Goal: Task Accomplishment & Management: Use online tool/utility

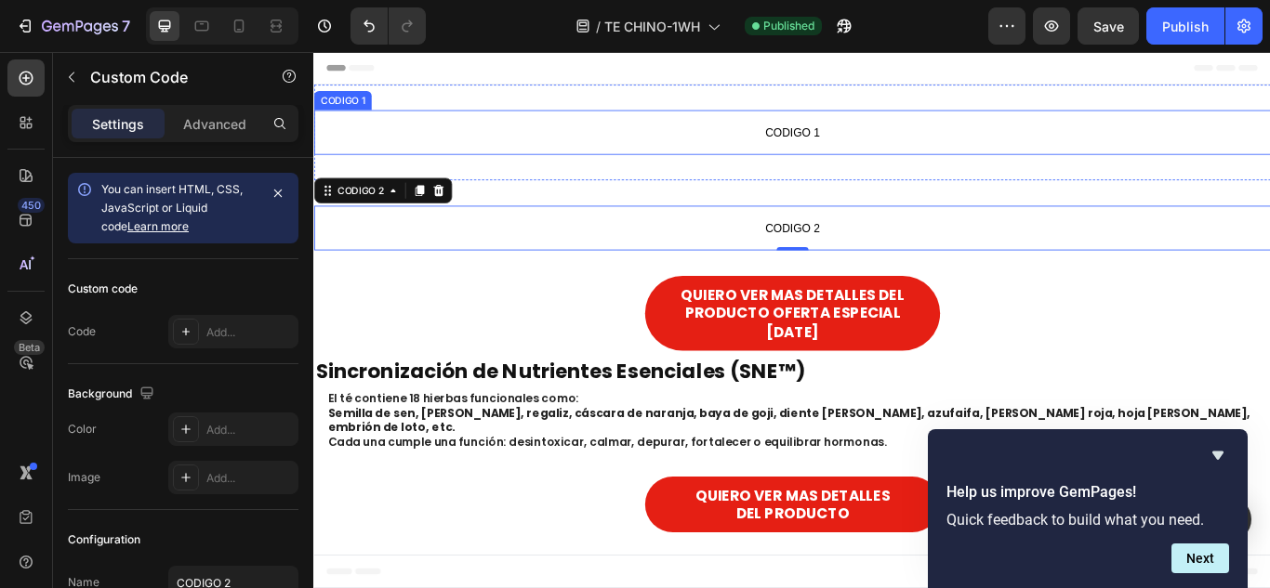
click at [525, 146] on span "CODIGO 1" at bounding box center [870, 146] width 1115 height 22
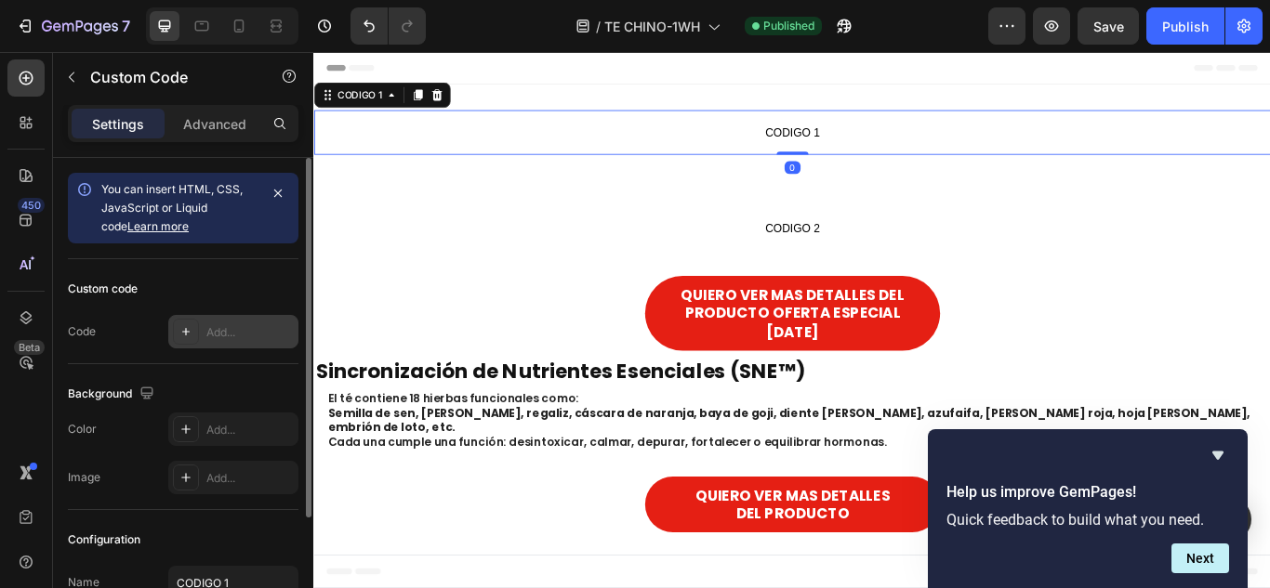
click at [194, 339] on div at bounding box center [186, 332] width 26 height 26
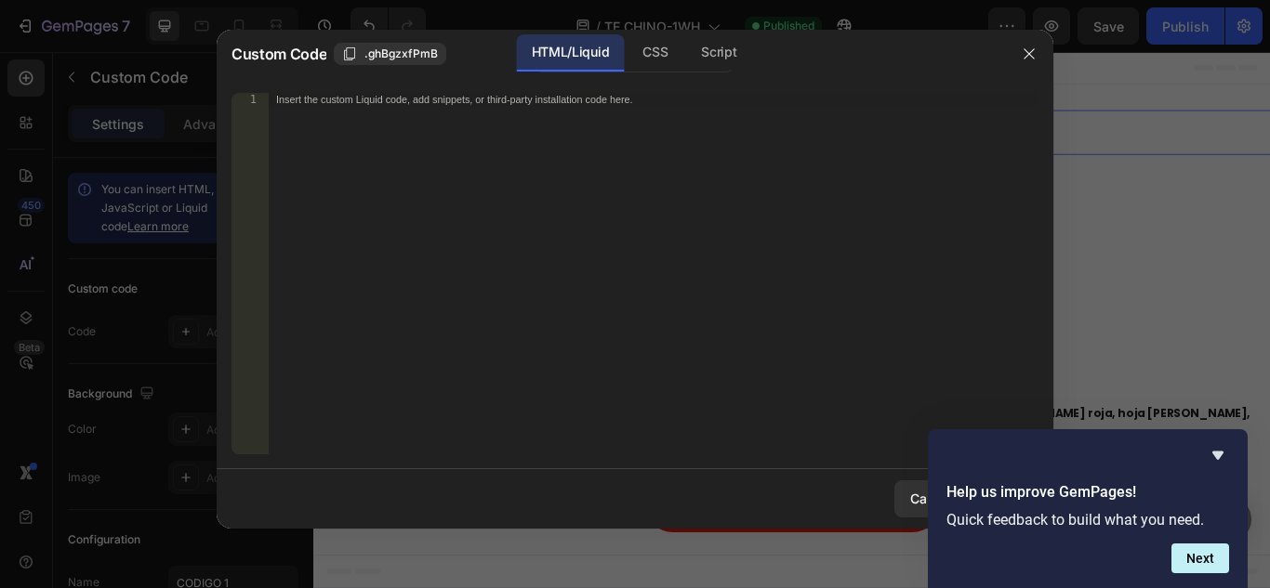
click at [401, 100] on div "Insert the custom Liquid code, add snippets, or third-party installation code h…" at bounding box center [615, 99] width 678 height 12
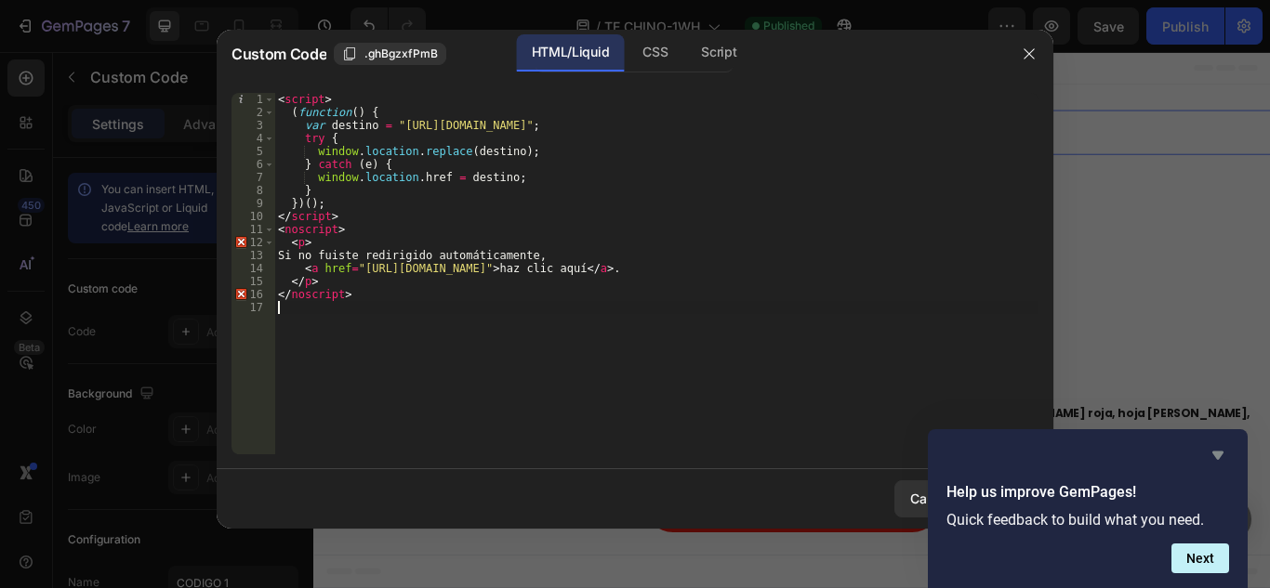
click at [1220, 453] on icon "Hide survey" at bounding box center [1217, 456] width 11 height 8
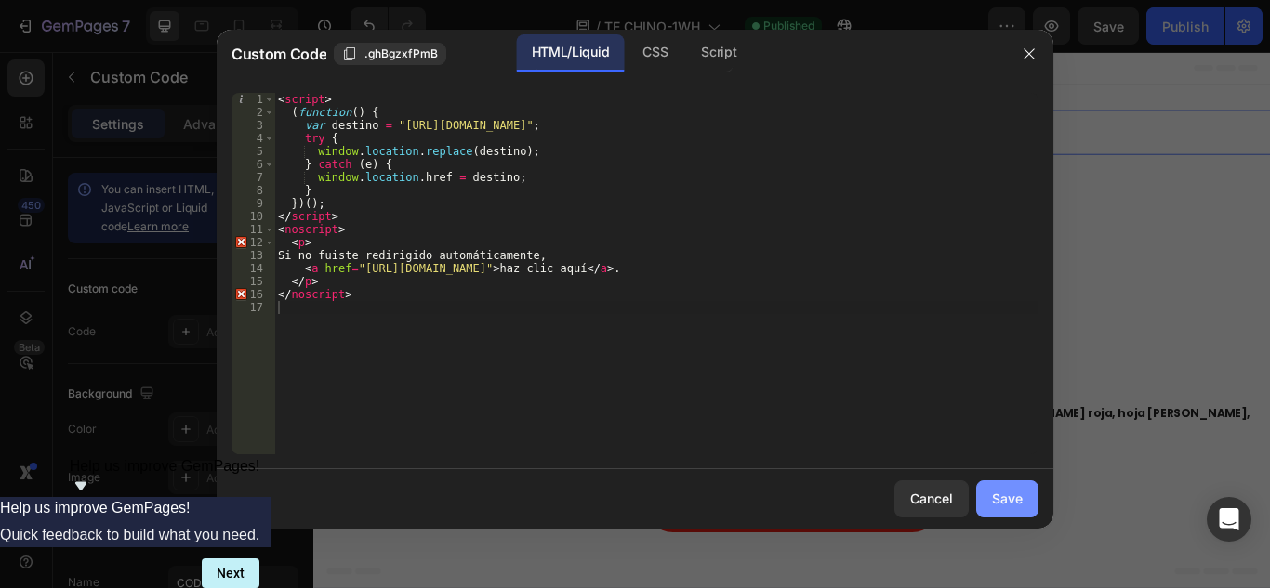
click at [1012, 501] on div "Save" at bounding box center [1007, 499] width 31 height 20
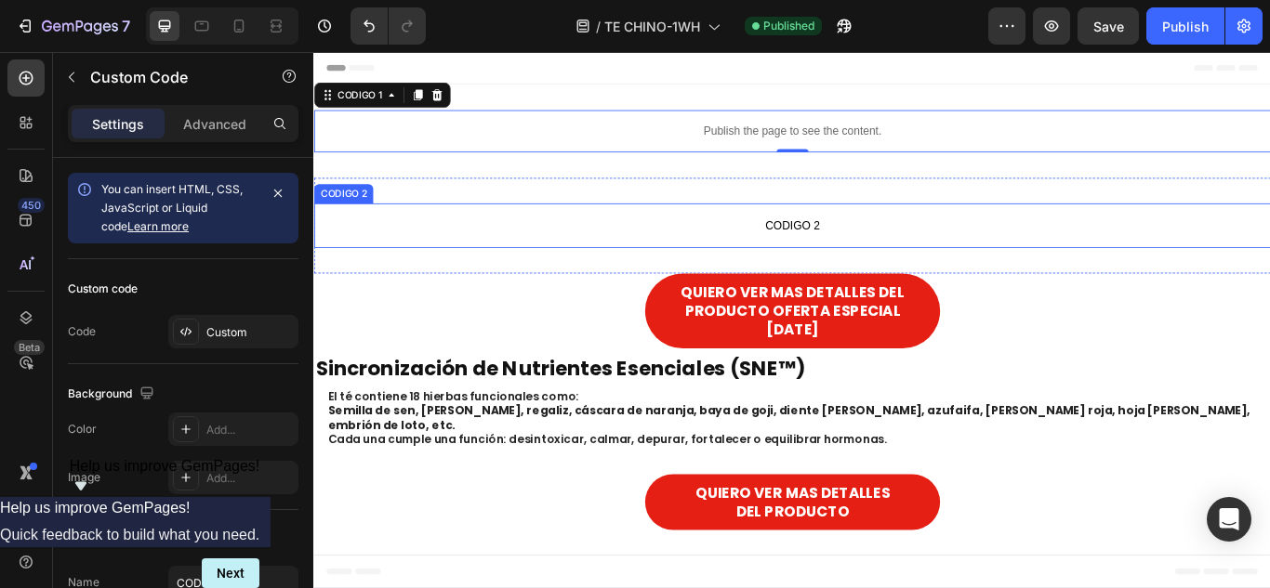
click at [758, 230] on p "CODIGO 2" at bounding box center [870, 255] width 1115 height 52
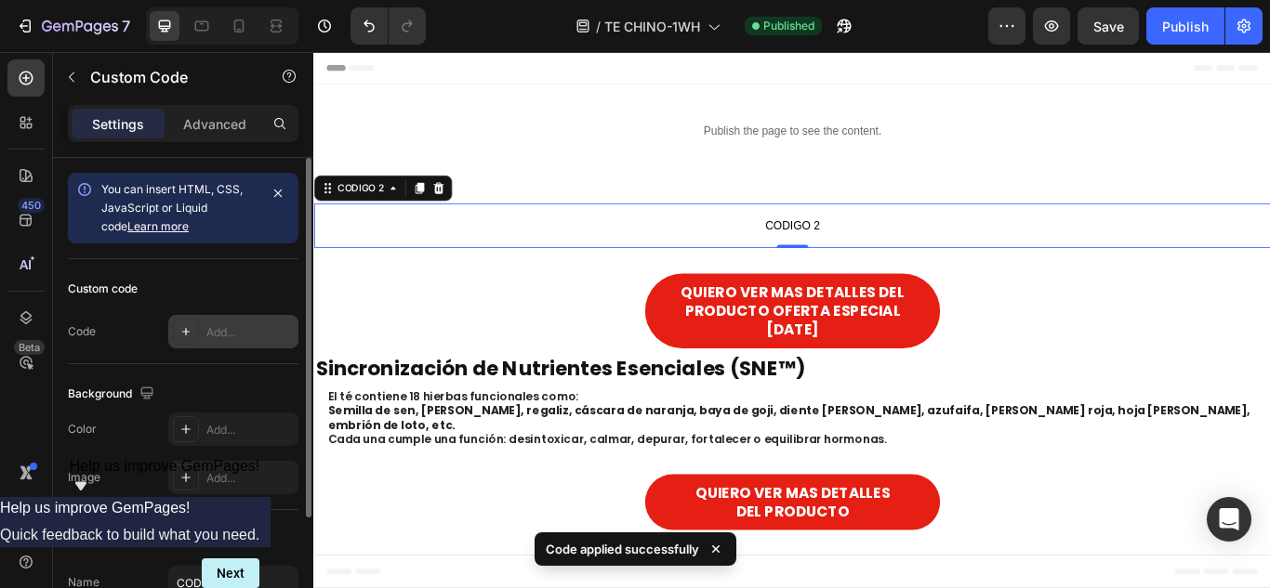
click at [249, 327] on div "Add..." at bounding box center [249, 332] width 87 height 17
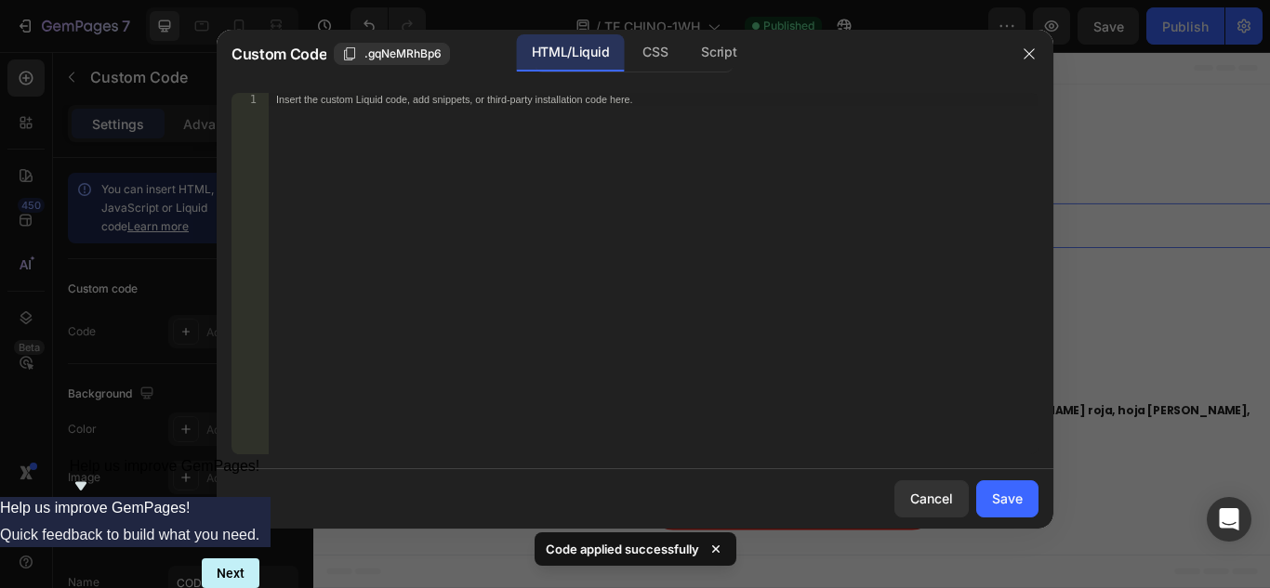
click at [709, 100] on div "Insert the custom Liquid code, add snippets, or third-party installation code h…" at bounding box center [615, 99] width 678 height 12
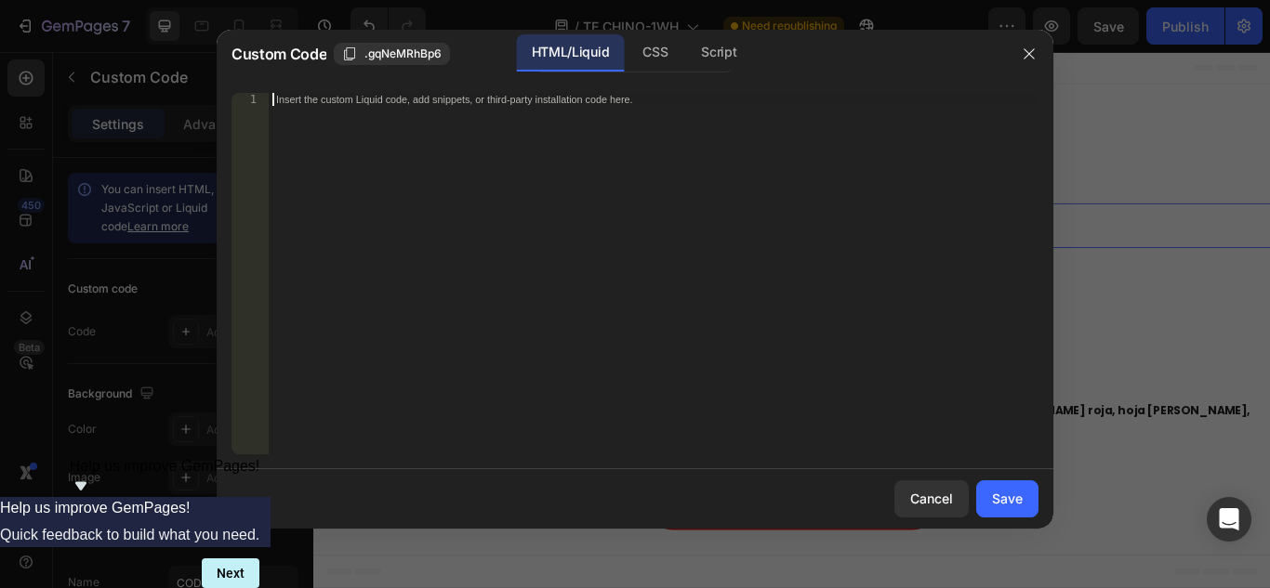
click at [490, 104] on div "Insert the custom Liquid code, add snippets, or third-party installation code h…" at bounding box center [615, 99] width 678 height 12
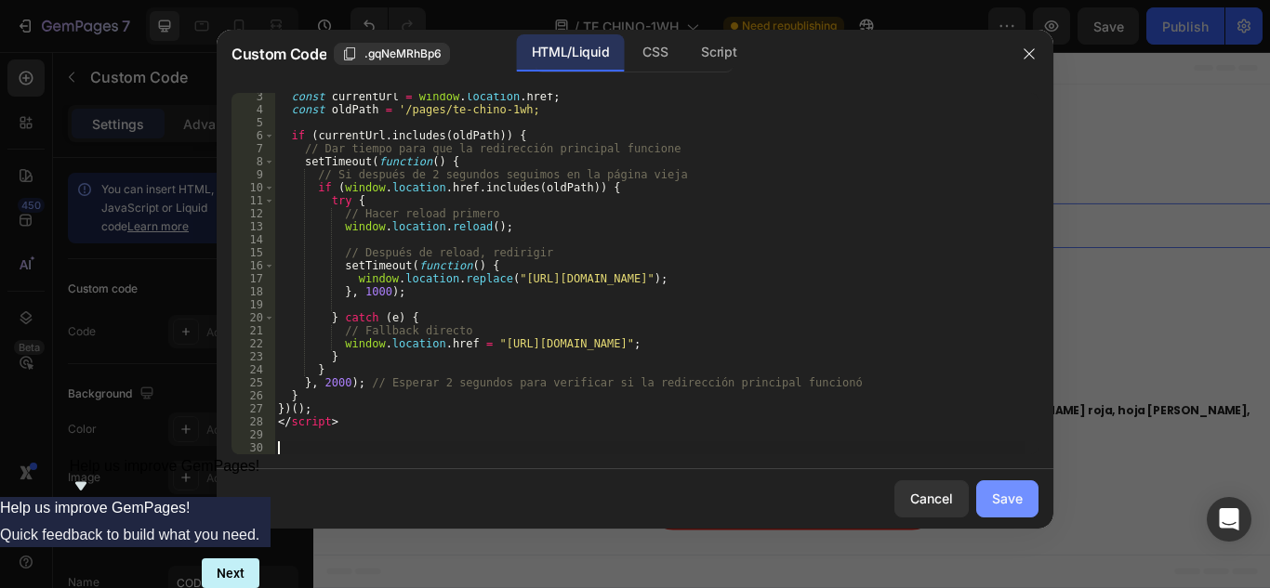
click at [1019, 501] on div "Save" at bounding box center [1007, 499] width 31 height 20
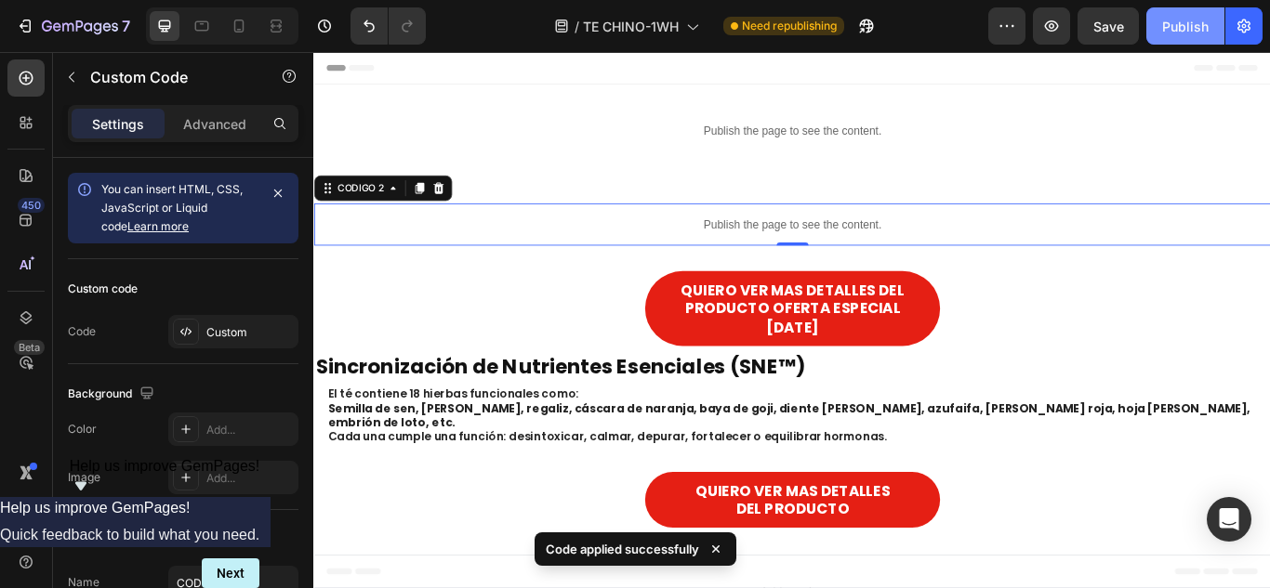
click at [1168, 31] on div "Publish" at bounding box center [1185, 27] width 46 height 20
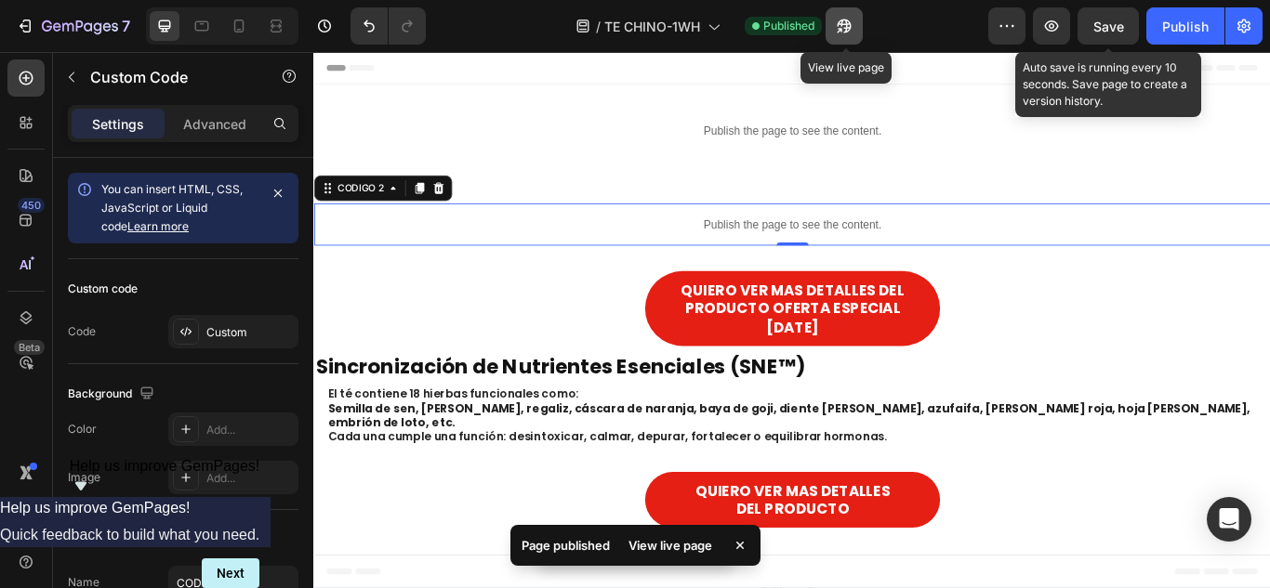
click at [855, 31] on button "button" at bounding box center [843, 25] width 37 height 37
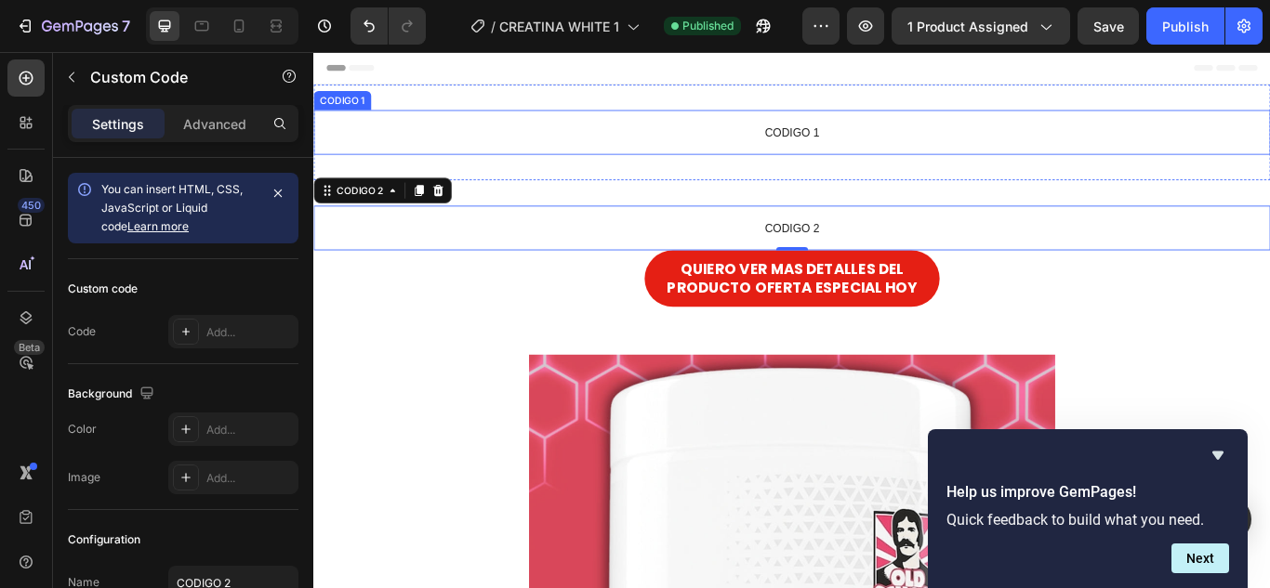
click at [866, 135] on span "CODIGO 1" at bounding box center [870, 146] width 1115 height 22
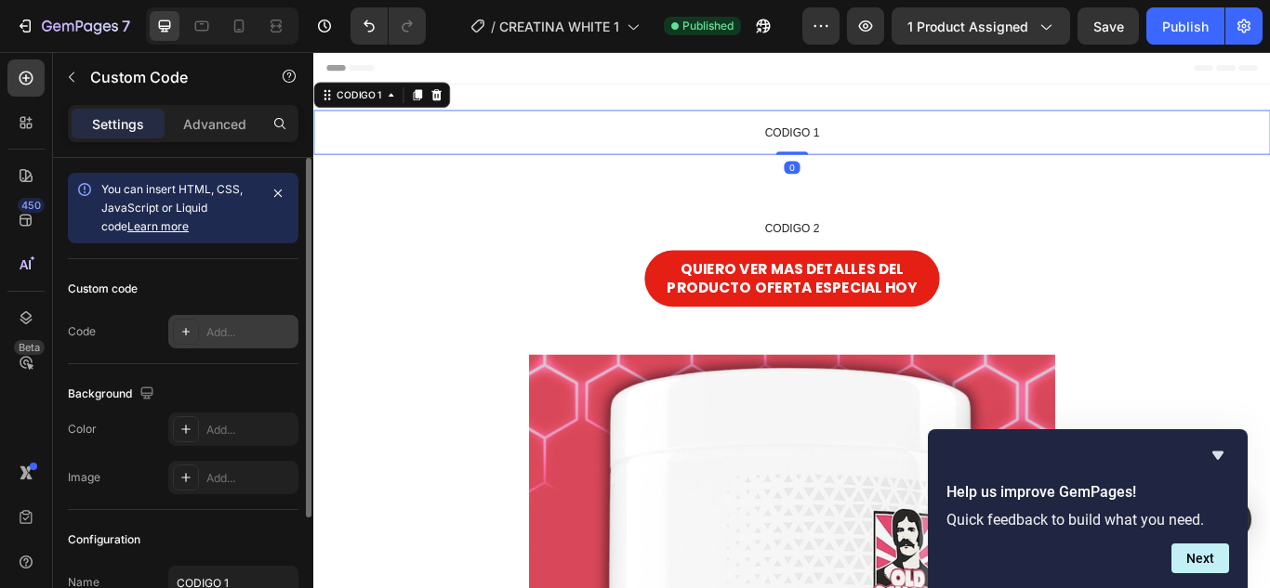
click at [258, 326] on div "Add..." at bounding box center [249, 332] width 87 height 17
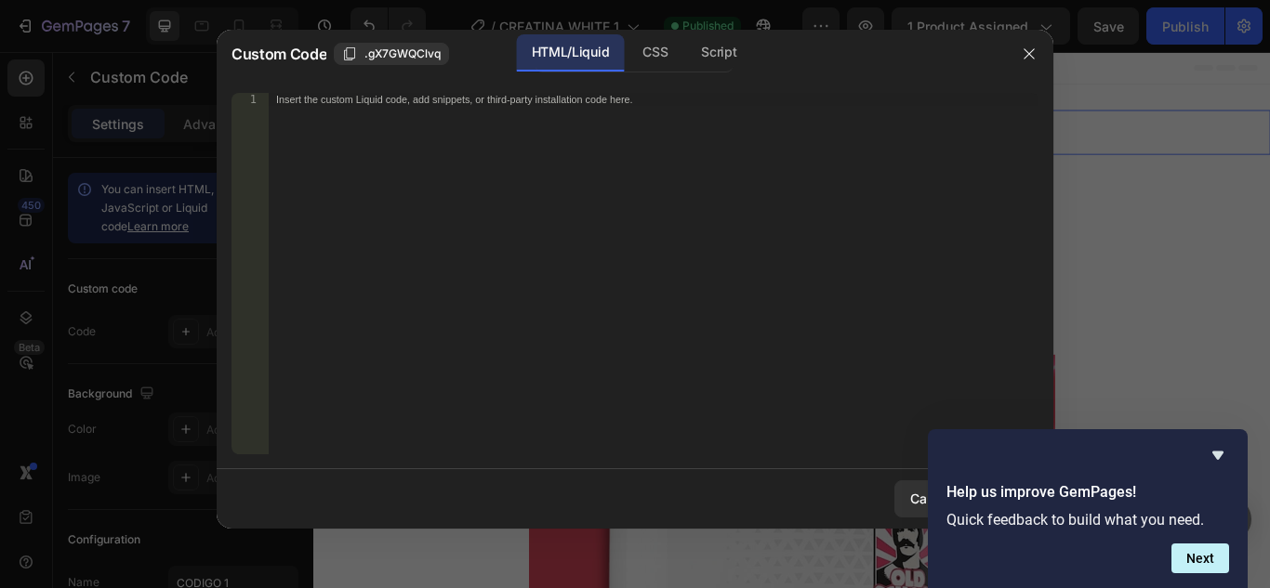
click at [397, 97] on div "Insert the custom Liquid code, add snippets, or third-party installation code h…" at bounding box center [615, 99] width 678 height 12
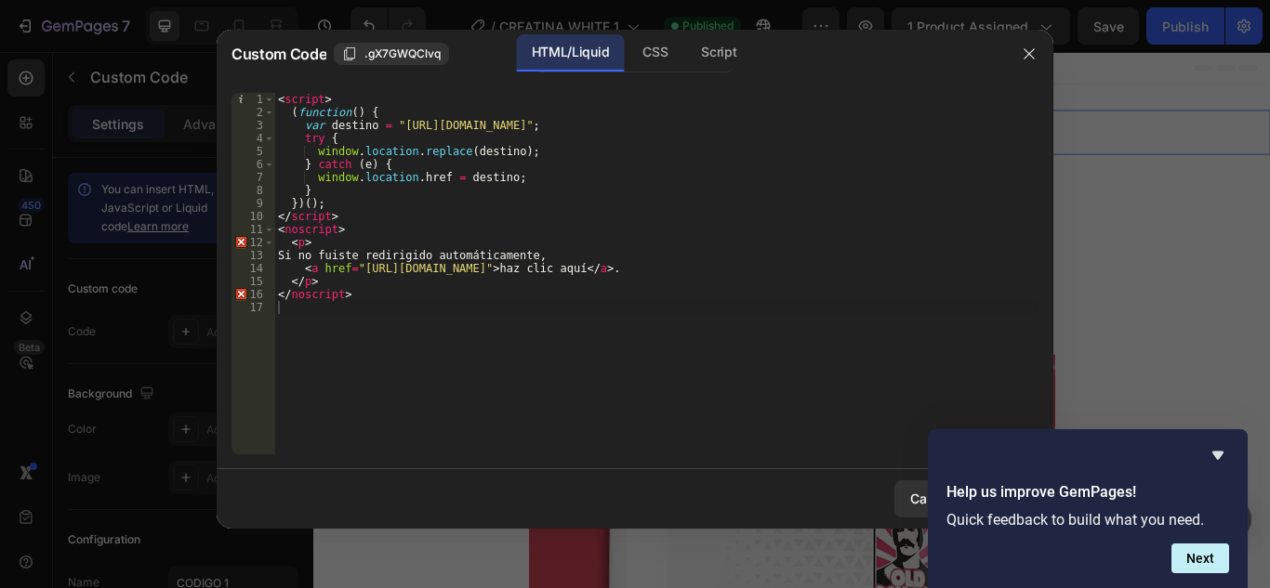
click at [1240, 455] on div "Help us improve GemPages! Quick feedback to build what you need. Next" at bounding box center [1088, 508] width 320 height 159
click at [1227, 454] on icon "Hide survey" at bounding box center [1218, 455] width 22 height 22
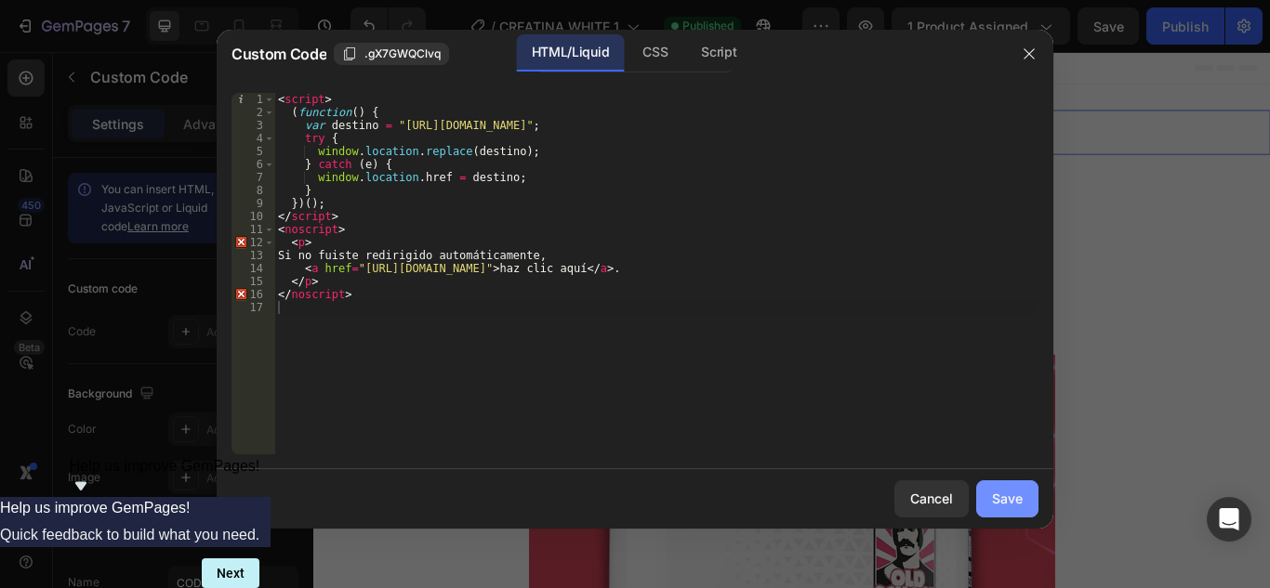
click at [1023, 495] on button "Save" at bounding box center [1007, 499] width 62 height 37
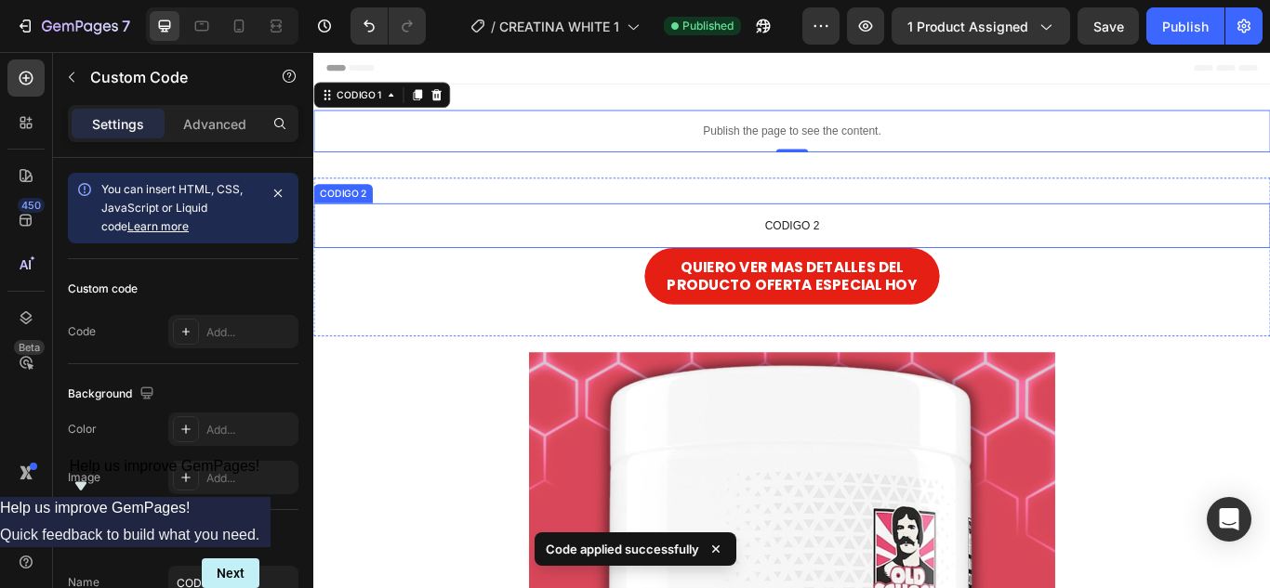
click at [833, 258] on span "CODIGO 2" at bounding box center [870, 255] width 1115 height 22
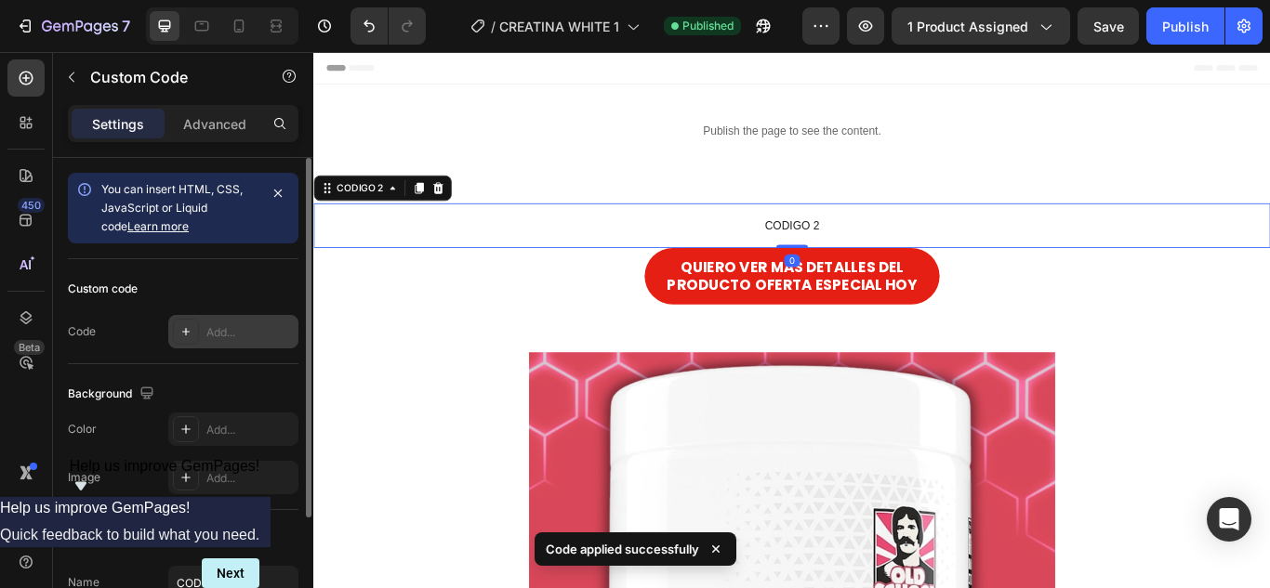
click at [236, 322] on div "Add..." at bounding box center [233, 331] width 130 height 33
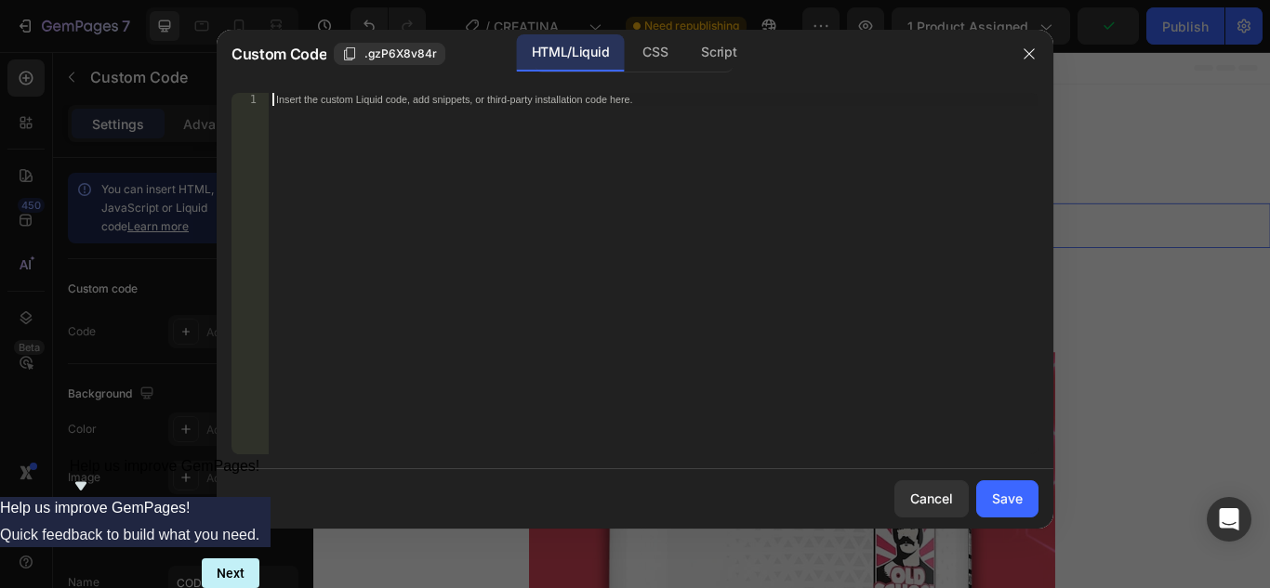
click at [617, 111] on div "Insert the custom Liquid code, add snippets, or third-party installation code h…" at bounding box center [654, 287] width 770 height 388
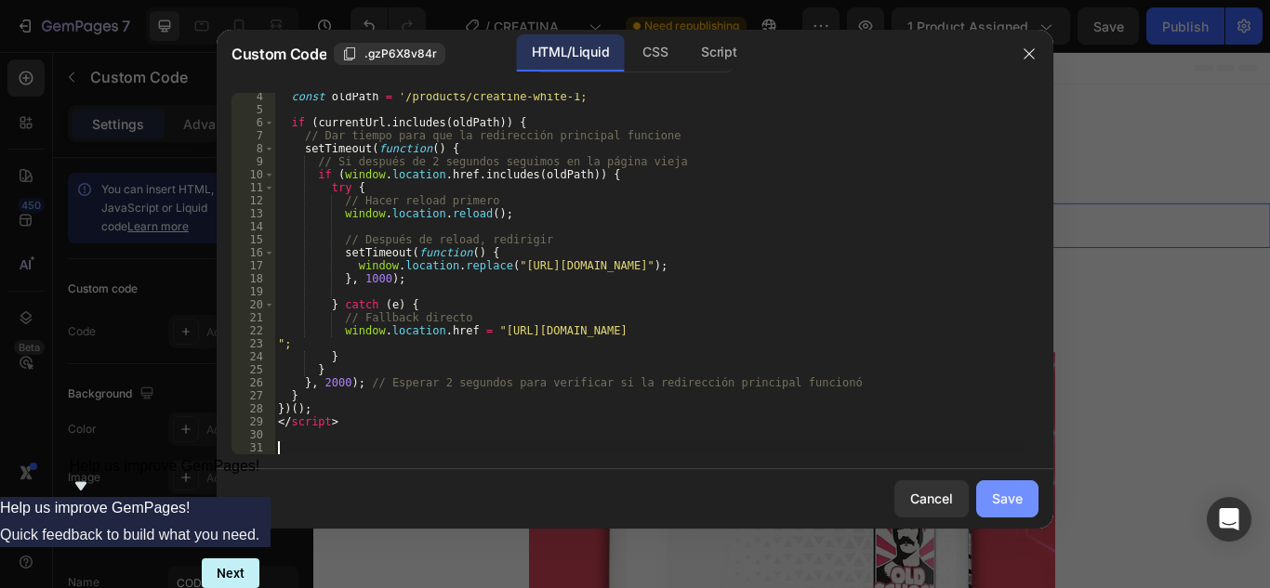
click at [993, 501] on div "Save" at bounding box center [1007, 499] width 31 height 20
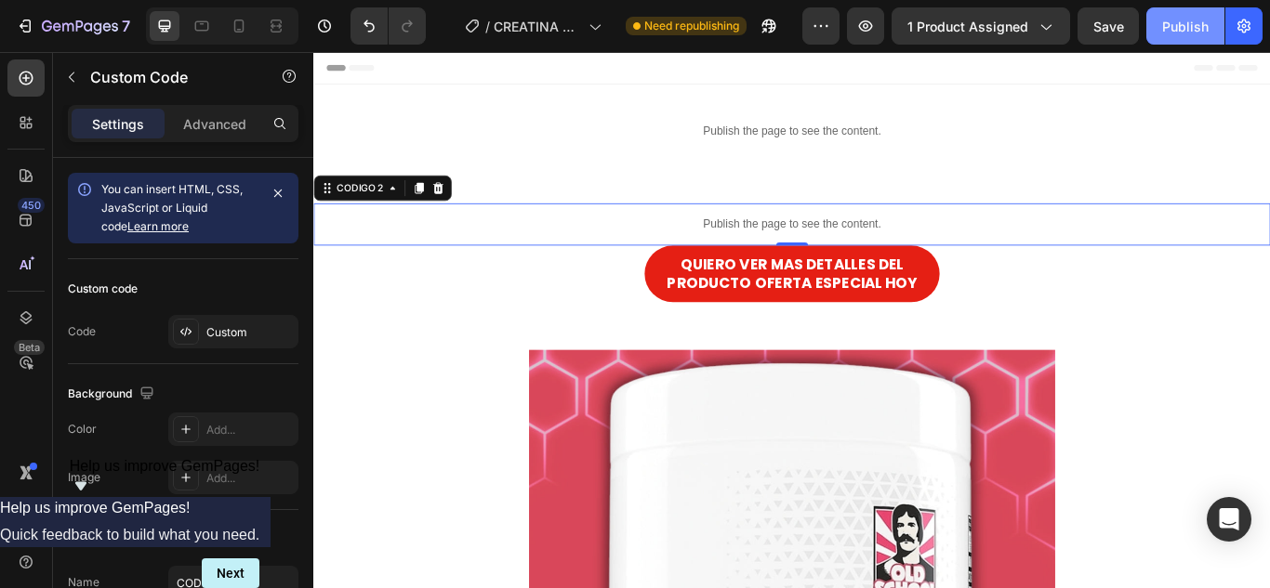
click at [1187, 42] on button "Publish" at bounding box center [1185, 25] width 78 height 37
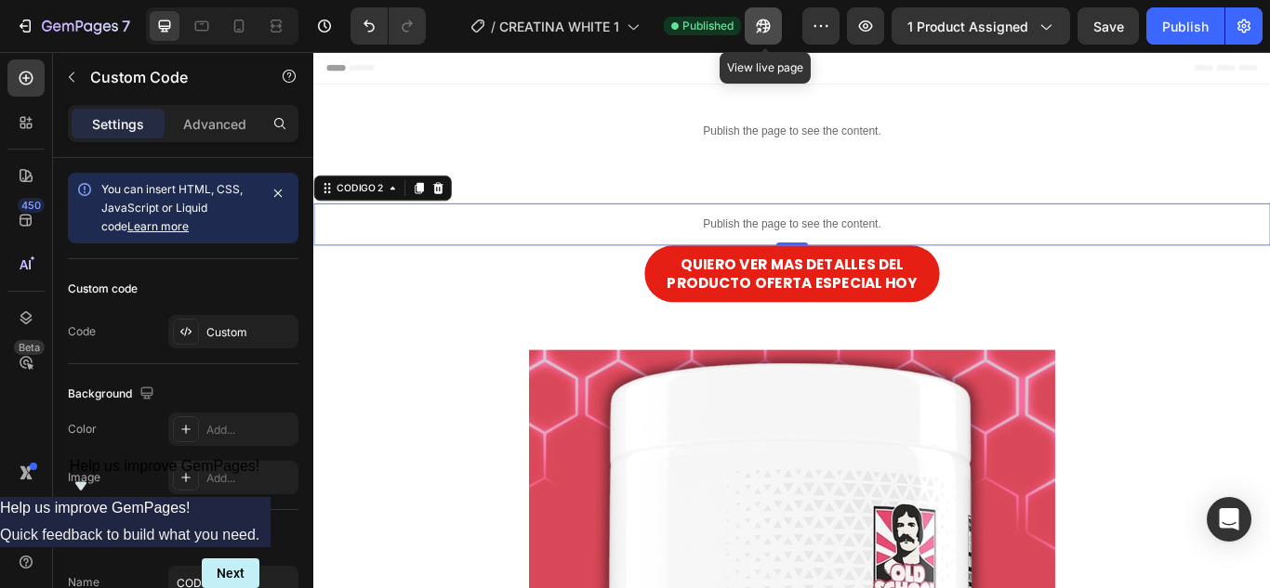
click at [756, 15] on button "button" at bounding box center [763, 25] width 37 height 37
